Goal: Use online tool/utility: Utilize a website feature to perform a specific function

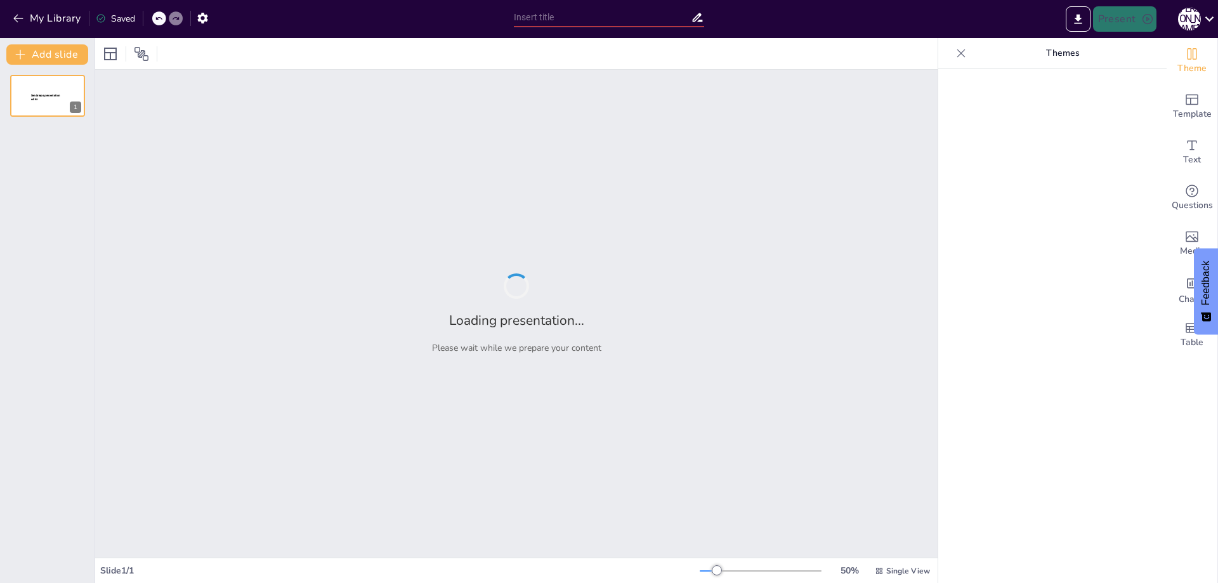
type input "Imported Vermarktungskonzept Vorlage.pptx"
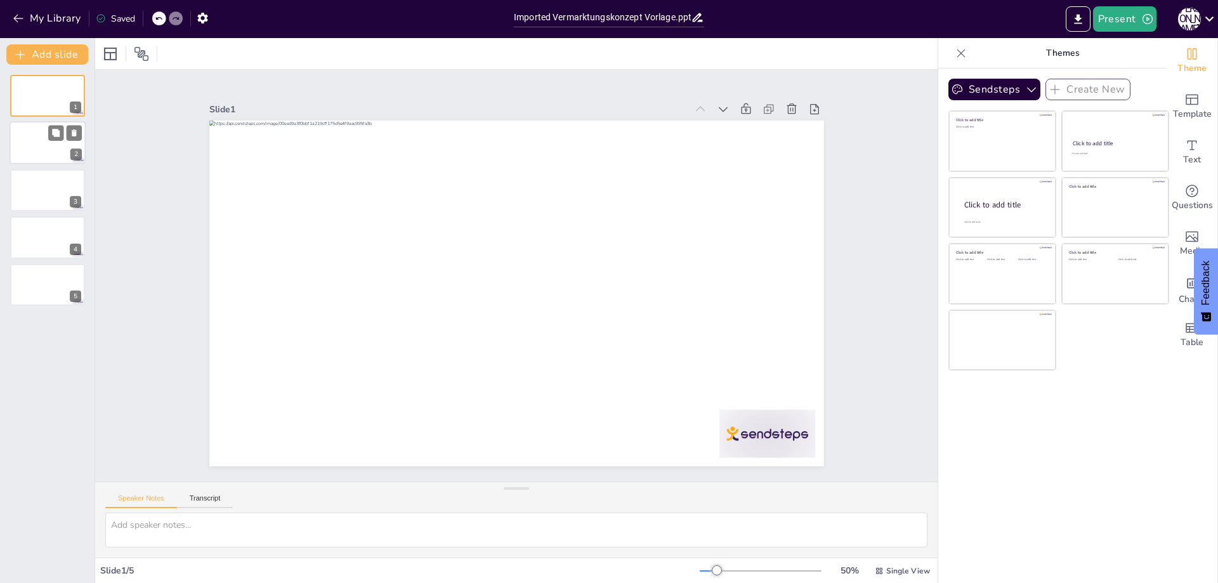
click at [60, 156] on div at bounding box center [48, 143] width 76 height 43
click at [51, 202] on div at bounding box center [48, 190] width 76 height 43
drag, startPoint x: 43, startPoint y: 234, endPoint x: 46, endPoint y: 272, distance: 38.9
click at [43, 235] on div at bounding box center [47, 237] width 75 height 42
click at [48, 278] on div at bounding box center [48, 284] width 76 height 43
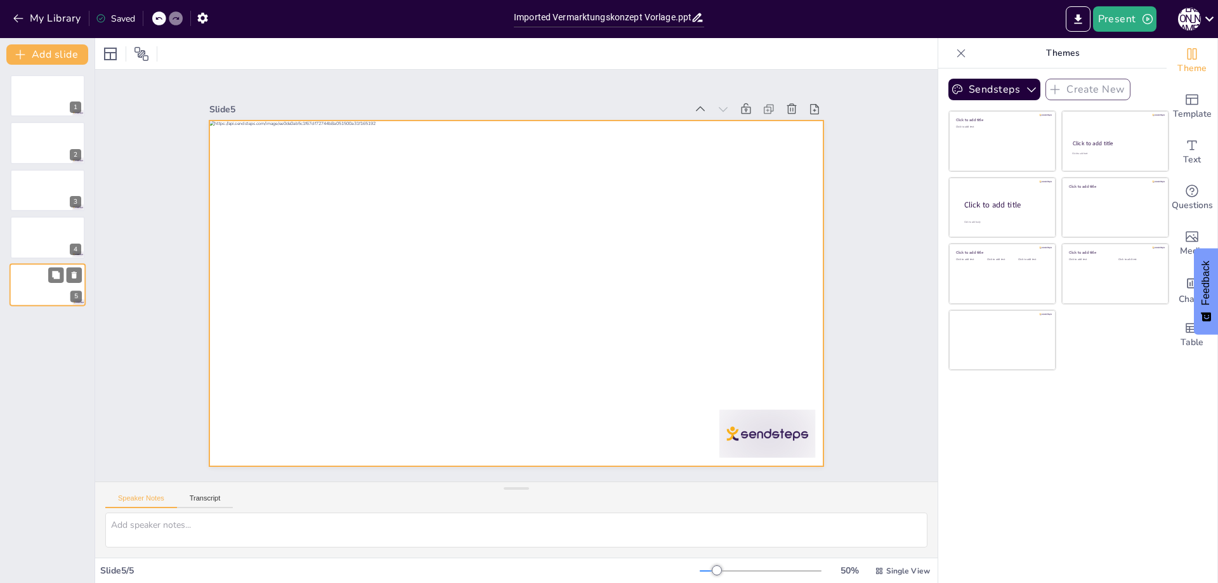
drag, startPoint x: 53, startPoint y: 292, endPoint x: 62, endPoint y: 296, distance: 10.5
click at [53, 294] on div at bounding box center [48, 284] width 76 height 43
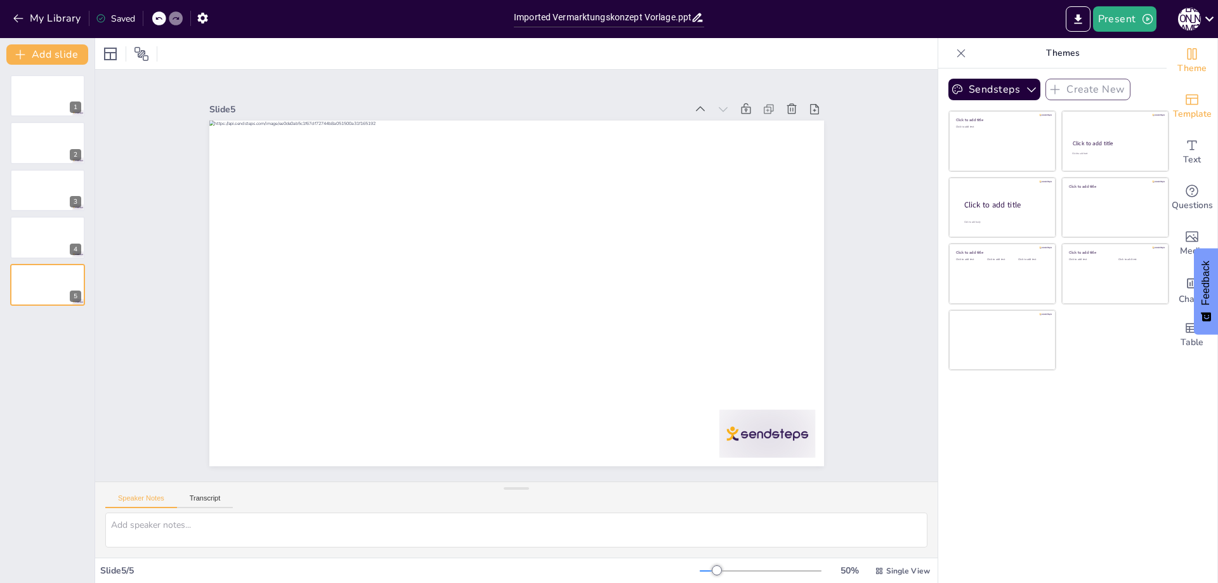
click at [1187, 106] on icon "Add ready made slides" at bounding box center [1192, 99] width 15 height 15
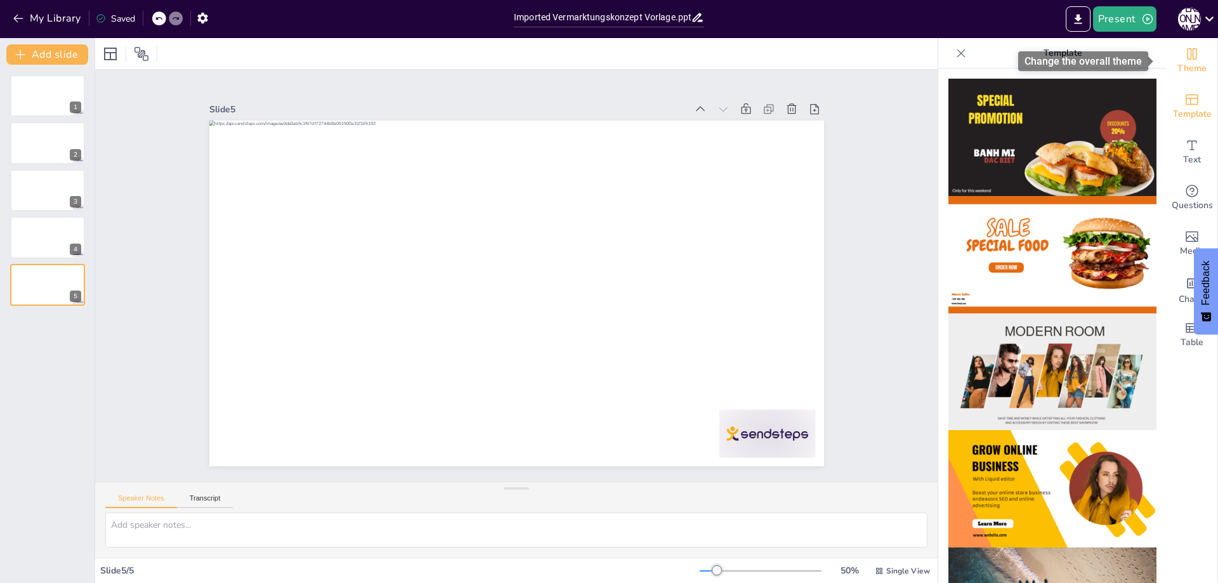
click at [1179, 62] on span "Theme" at bounding box center [1192, 69] width 29 height 14
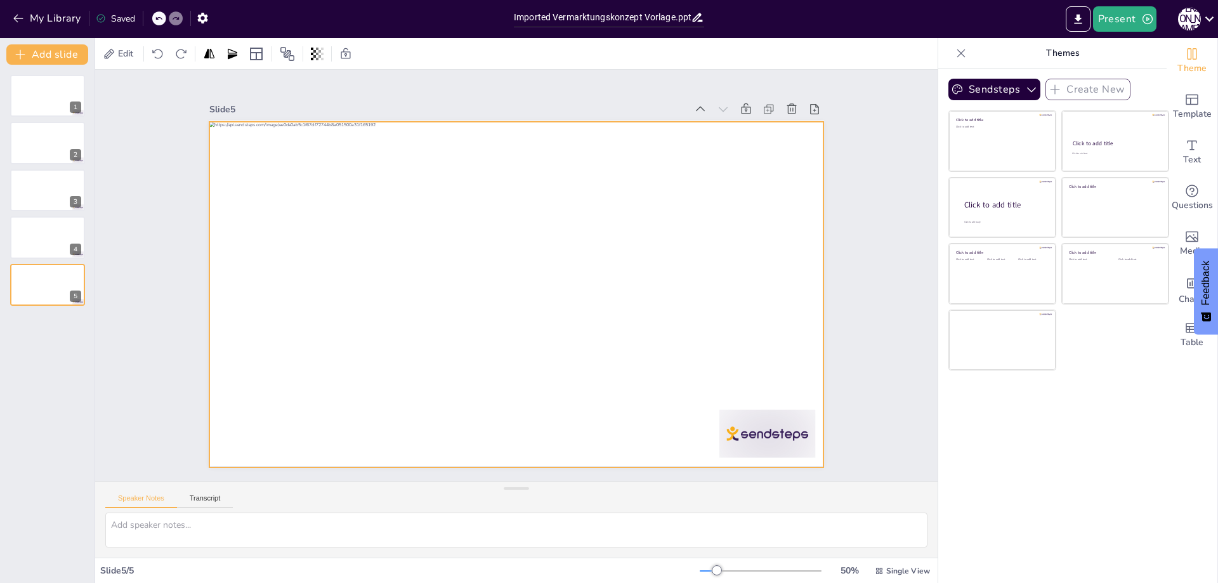
drag, startPoint x: 465, startPoint y: 166, endPoint x: 451, endPoint y: 170, distance: 15.3
click at [464, 168] on div at bounding box center [516, 295] width 615 height 346
click at [46, 55] on button "Add slide" at bounding box center [47, 54] width 82 height 20
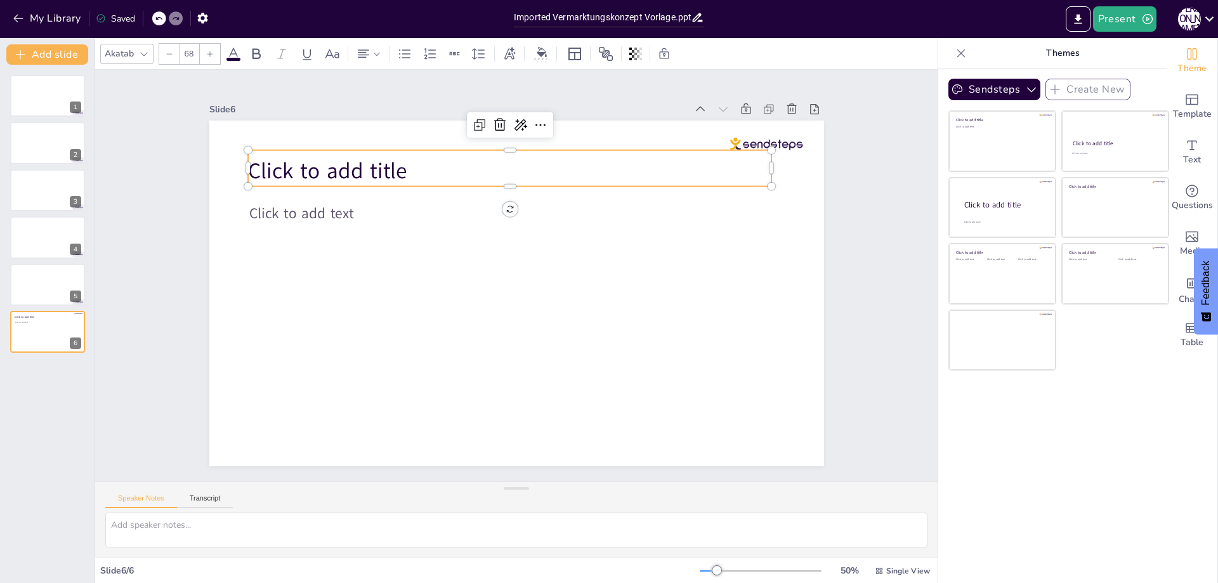
click at [617, 179] on span "Click to add title" at bounding box center [640, 98] width 46 height 161
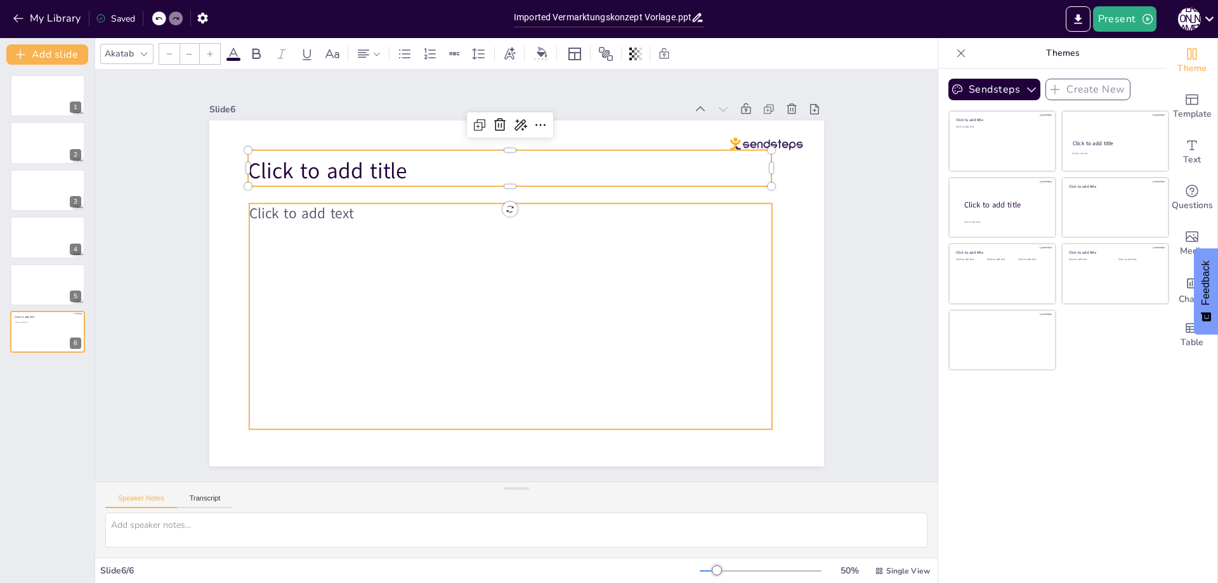
type input "45"
click at [540, 214] on p "Click to add text" at bounding box center [577, 263] width 75 height 522
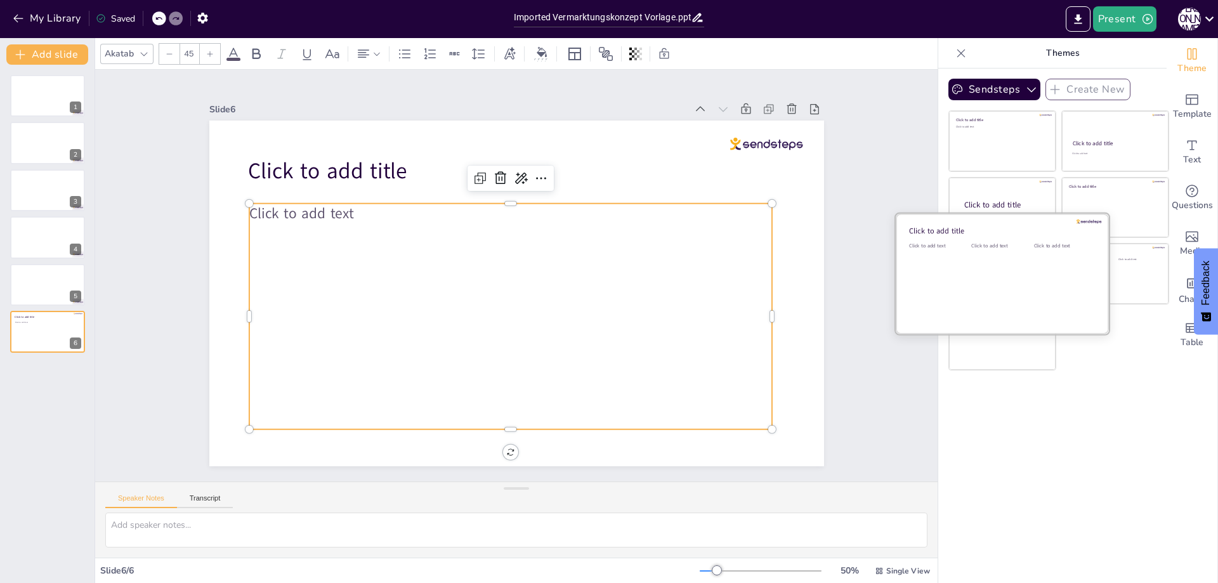
click at [971, 268] on div "Click to add text" at bounding box center [999, 281] width 57 height 79
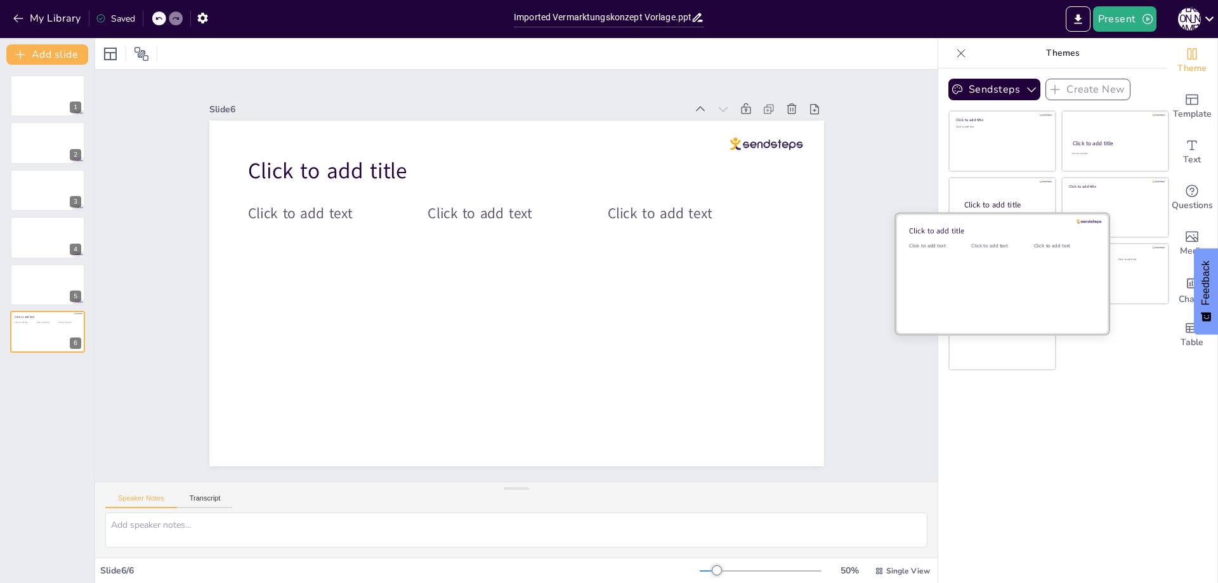
click at [1095, 288] on div at bounding box center [1002, 274] width 213 height 120
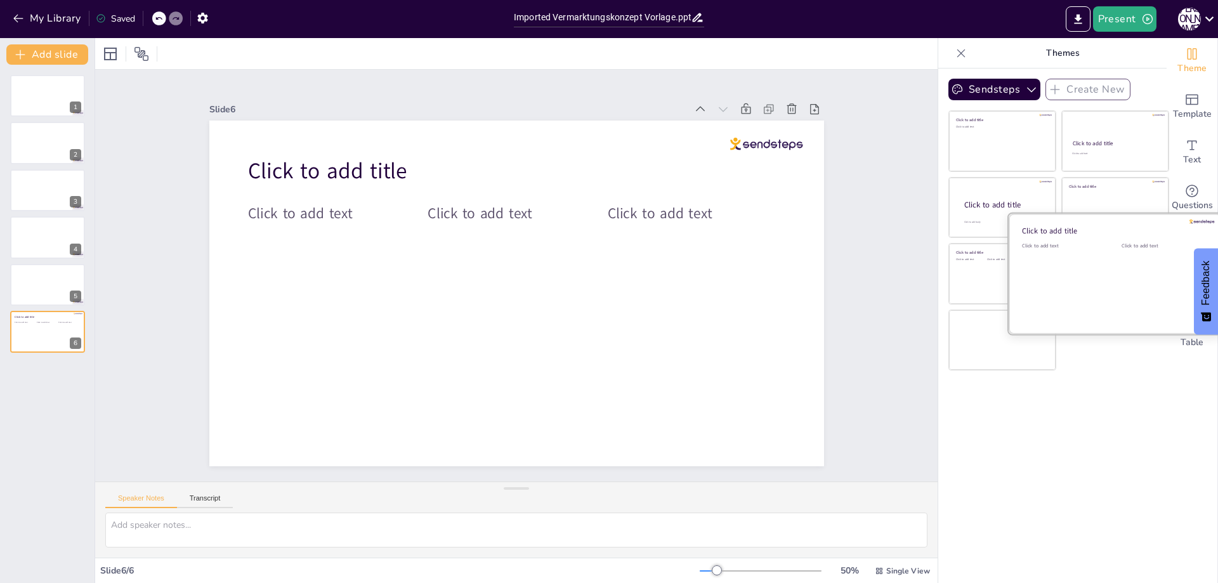
click at [1107, 285] on div at bounding box center [1115, 274] width 213 height 120
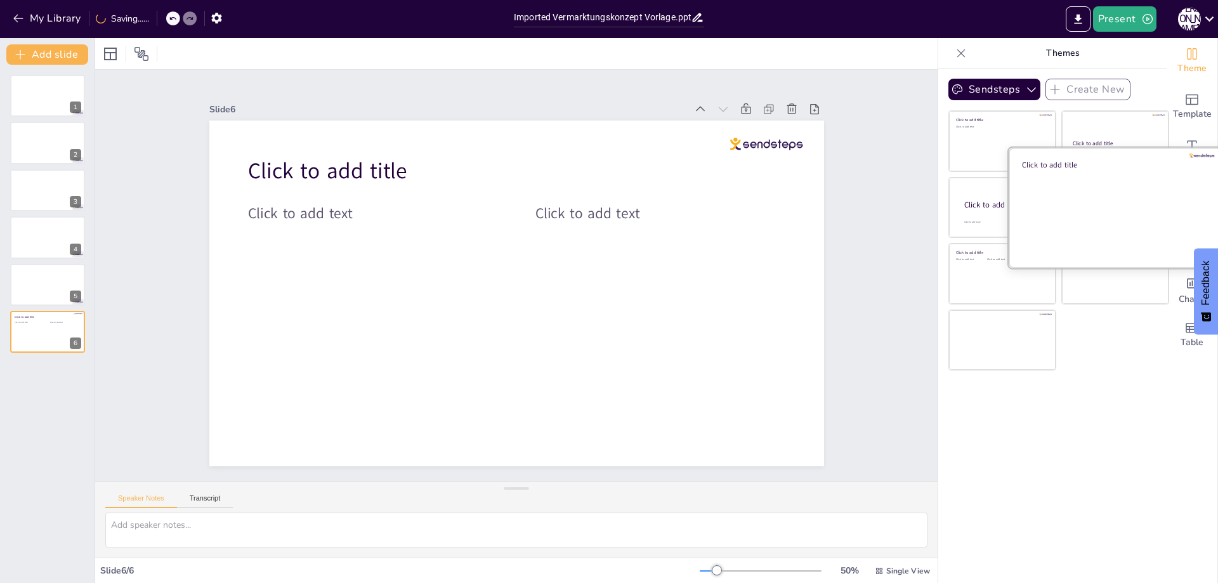
click at [1098, 196] on div at bounding box center [1115, 207] width 213 height 120
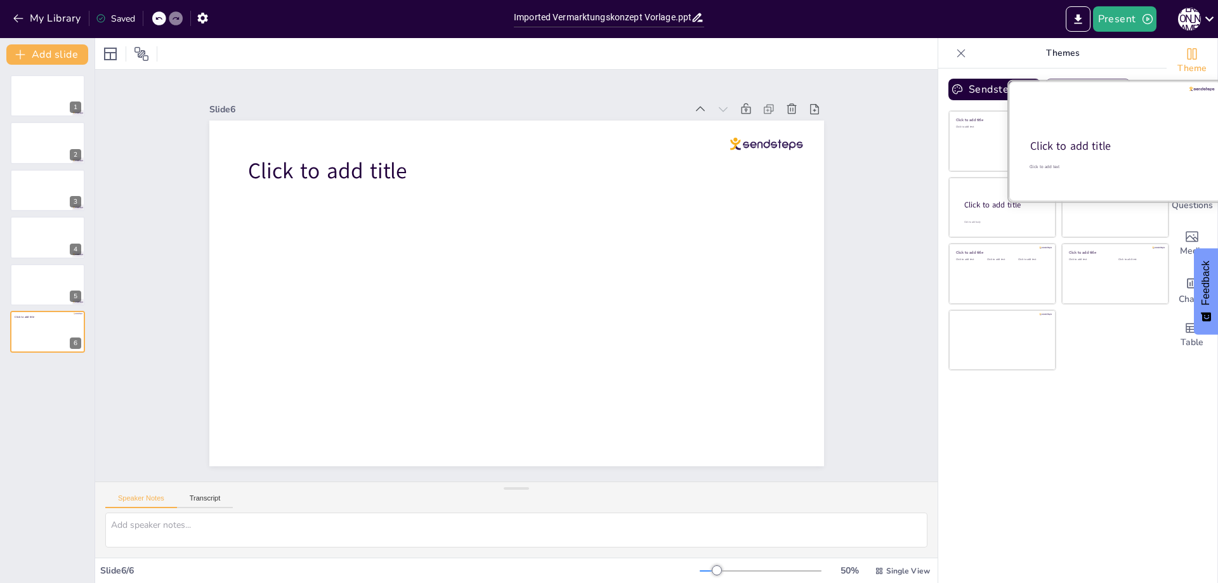
click at [1076, 137] on div at bounding box center [1115, 141] width 213 height 120
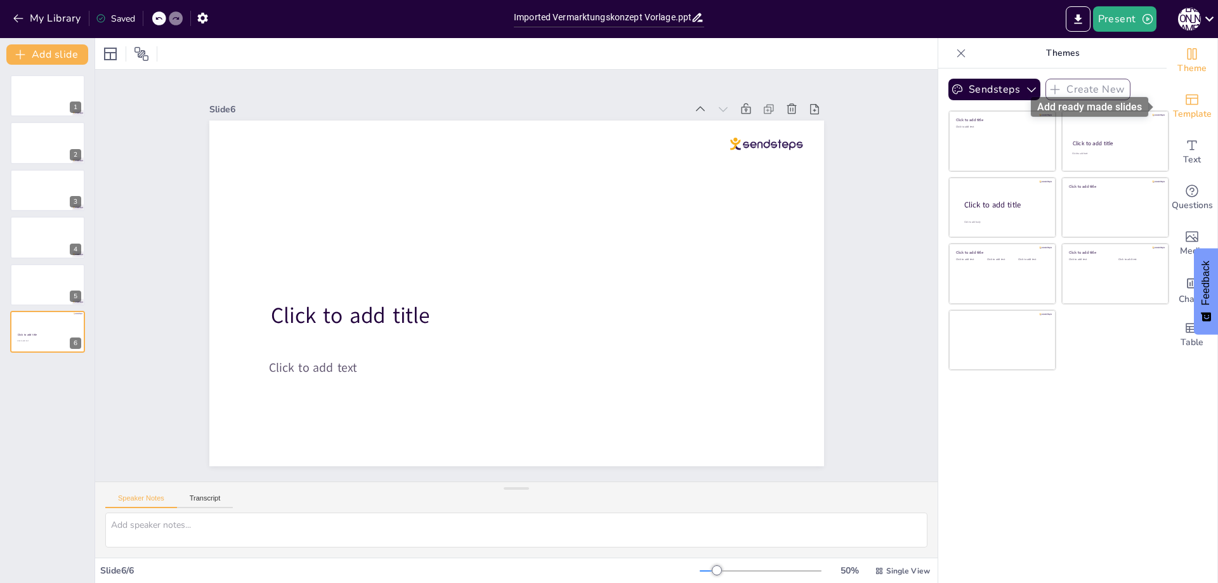
click at [1183, 114] on span "Template" at bounding box center [1192, 114] width 39 height 14
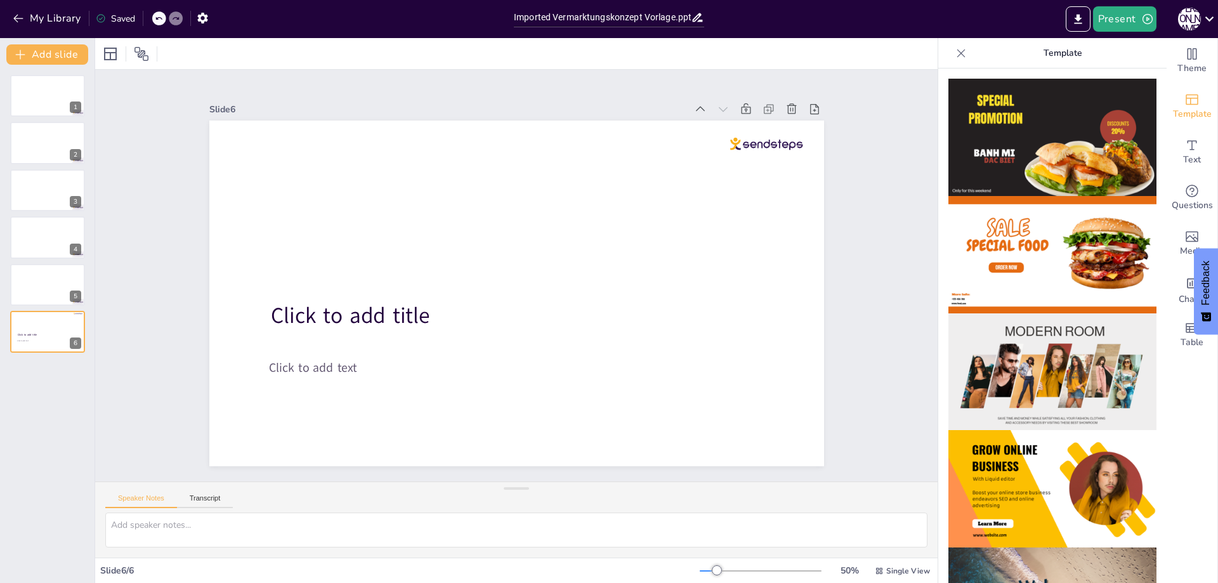
click at [1036, 273] on img at bounding box center [1053, 254] width 208 height 117
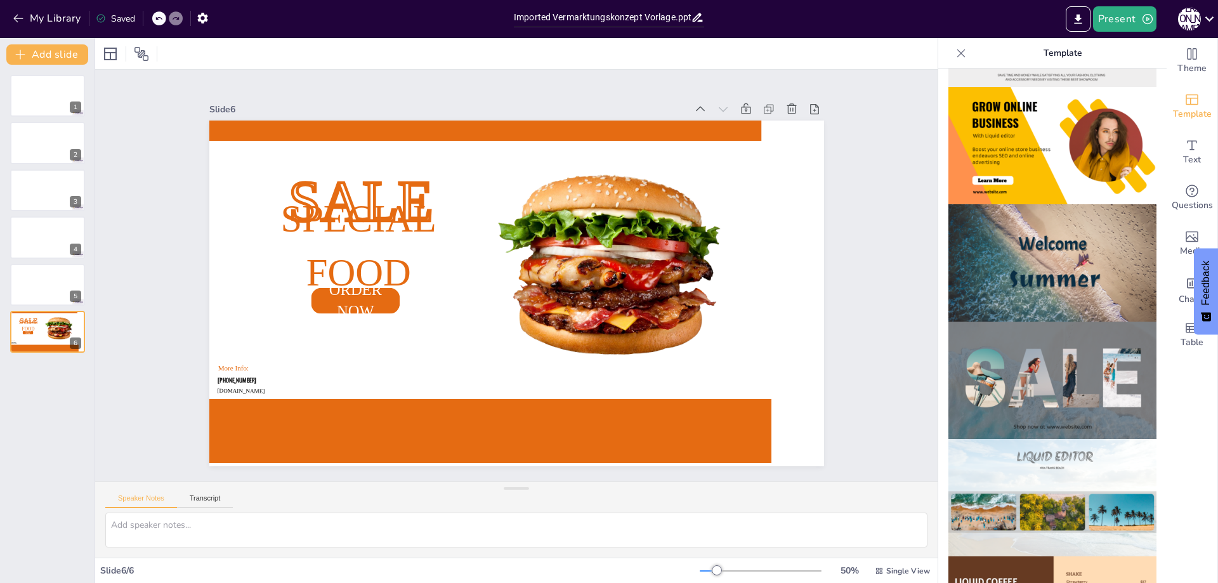
scroll to position [381, 0]
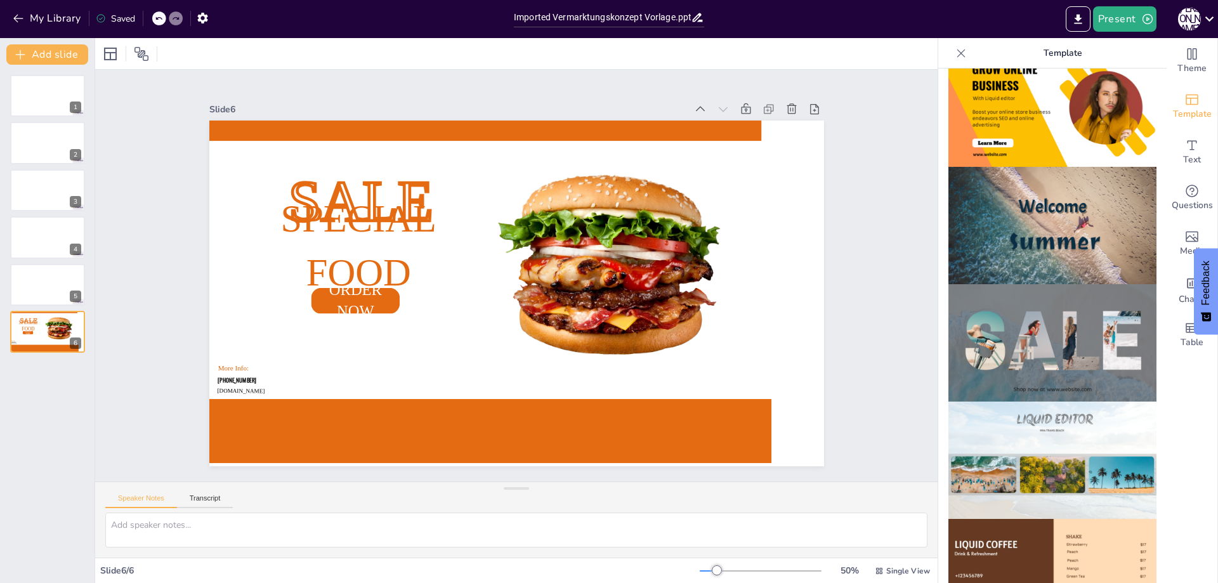
click at [1046, 230] on img at bounding box center [1053, 225] width 208 height 117
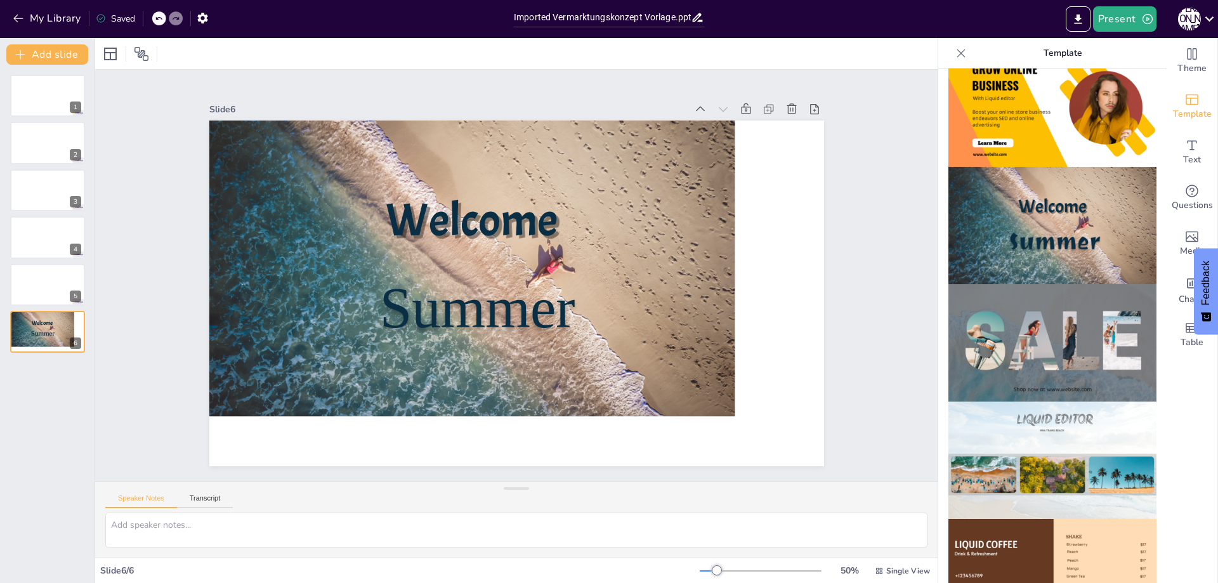
click at [1030, 329] on img at bounding box center [1053, 342] width 208 height 117
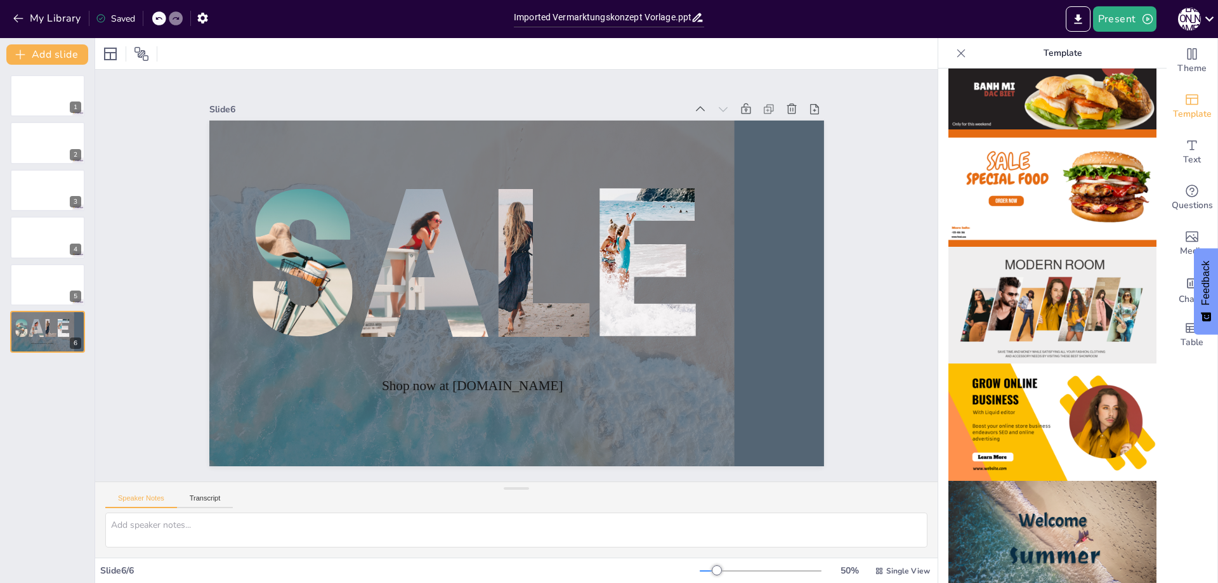
scroll to position [0, 0]
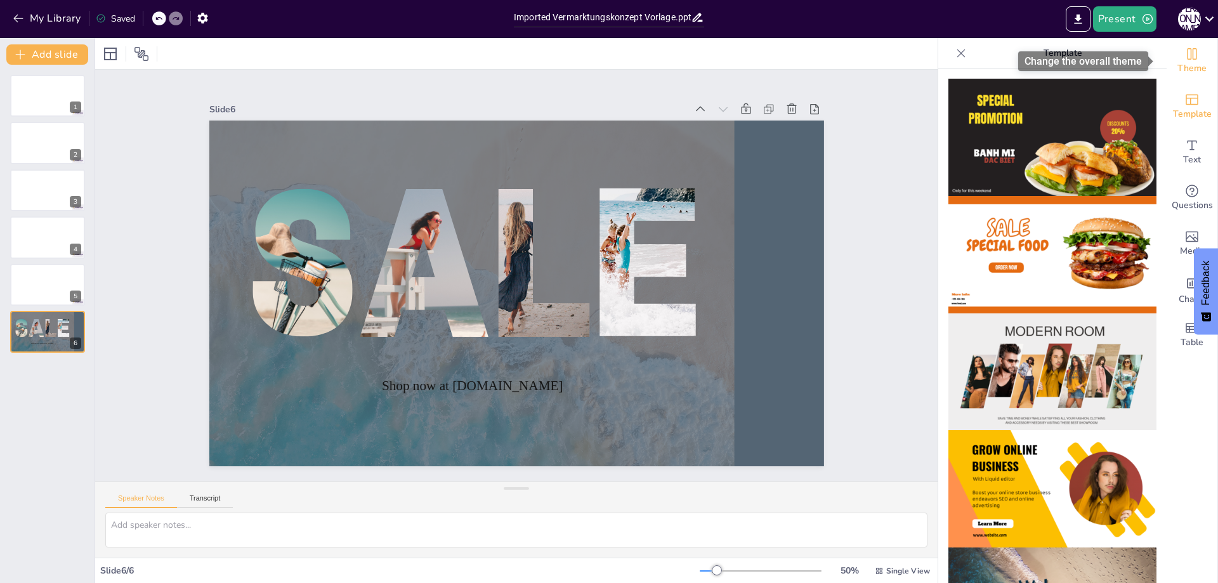
click at [1178, 63] on span "Theme" at bounding box center [1192, 69] width 29 height 14
